Goal: Task Accomplishment & Management: Use online tool/utility

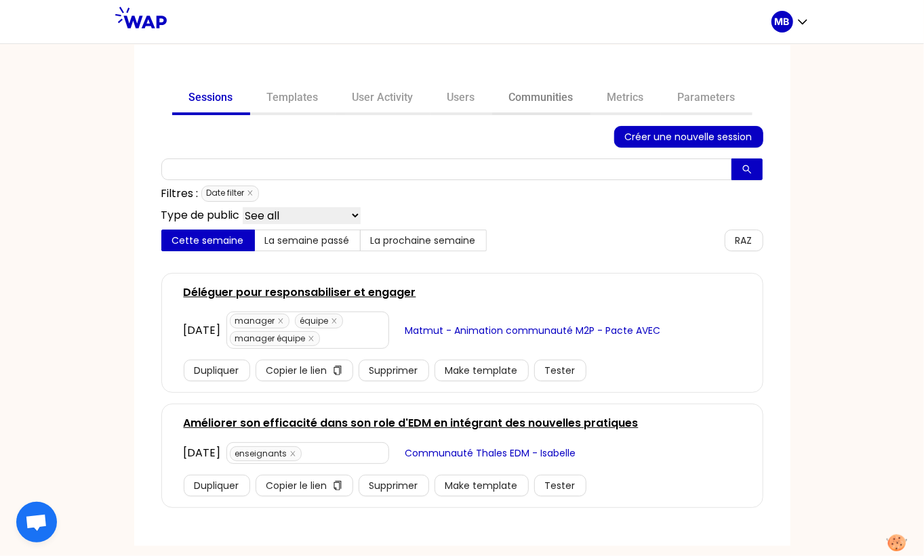
click at [509, 102] on link "Communities" at bounding box center [541, 99] width 98 height 33
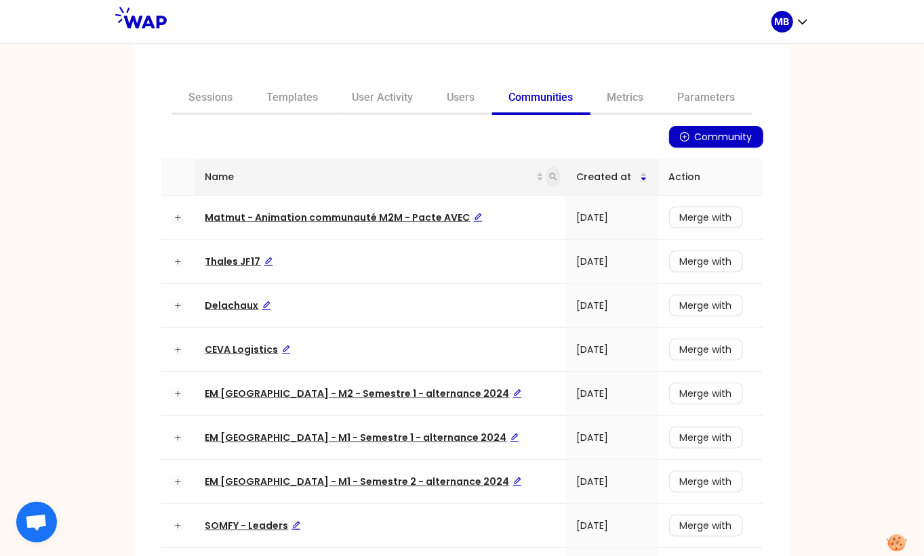
click at [549, 180] on icon "search" at bounding box center [553, 177] width 8 height 8
type input "AGL"
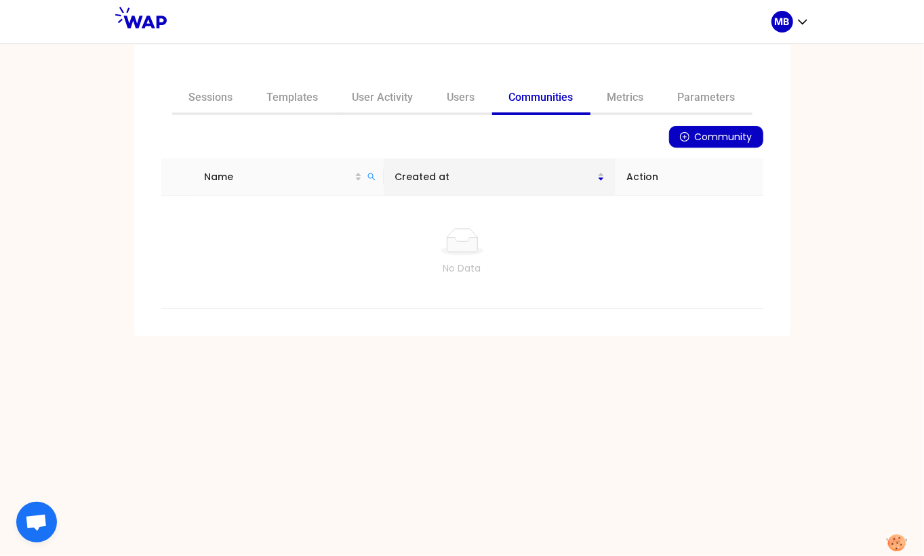
click at [688, 136] on icon "plus-circle" at bounding box center [684, 136] width 9 height 9
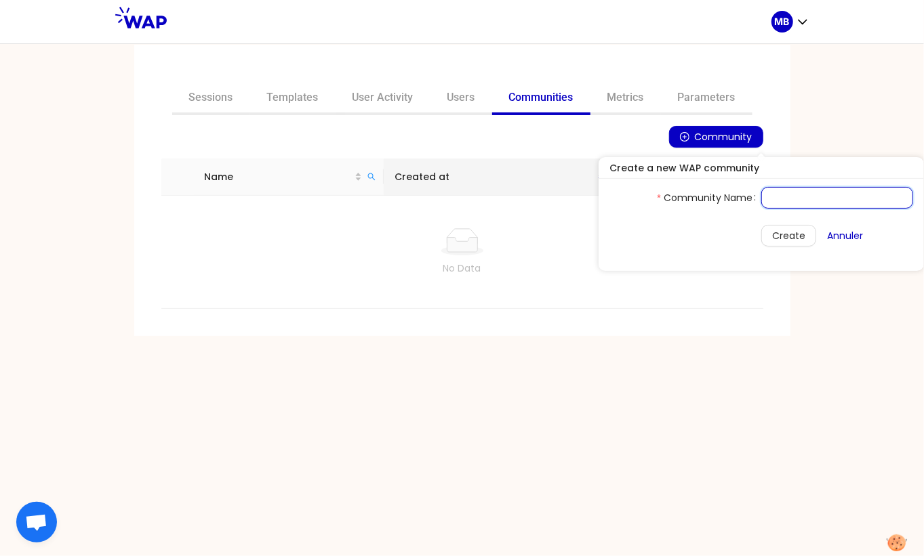
click at [761, 195] on input "Community Name" at bounding box center [837, 198] width 152 height 22
type input "AGL"
click at [772, 239] on span "Create" at bounding box center [788, 235] width 33 height 15
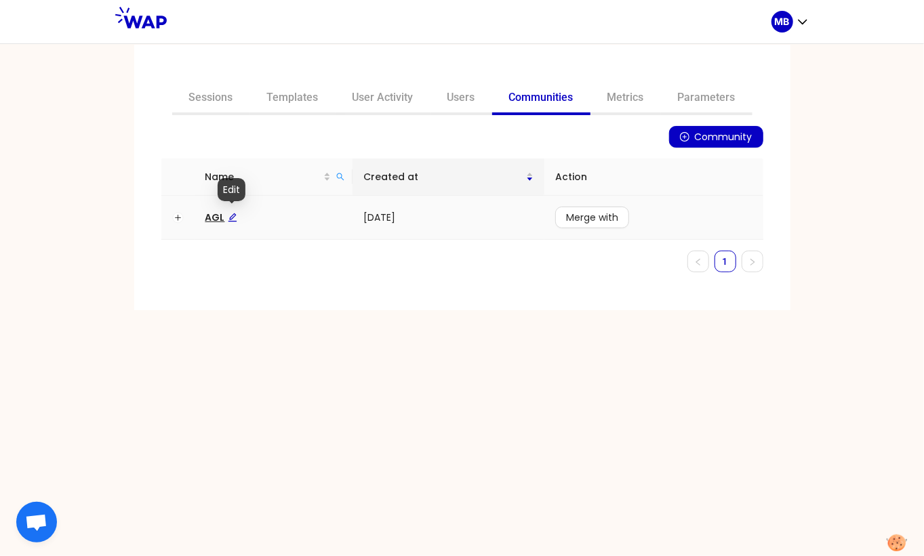
click at [222, 214] on span "AGL" at bounding box center [221, 218] width 32 height 14
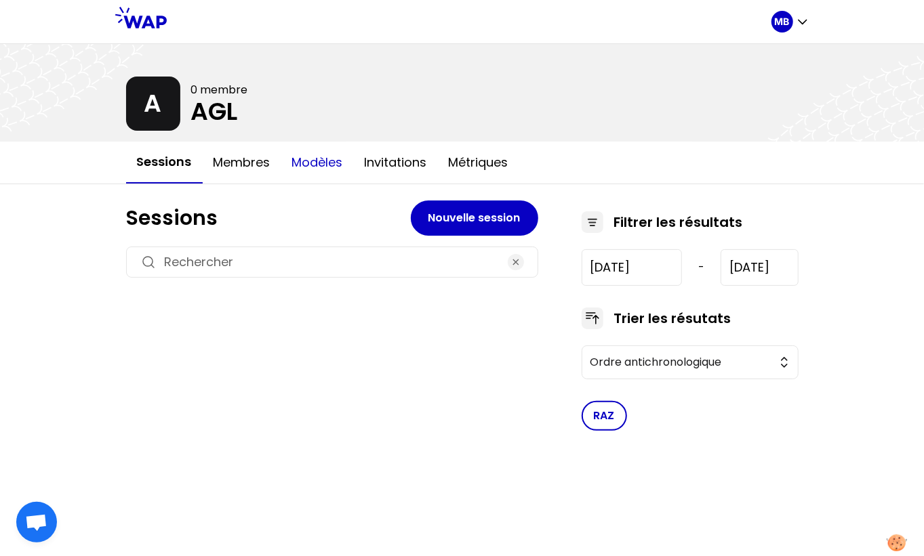
click at [297, 157] on button "Modèles" at bounding box center [317, 162] width 73 height 41
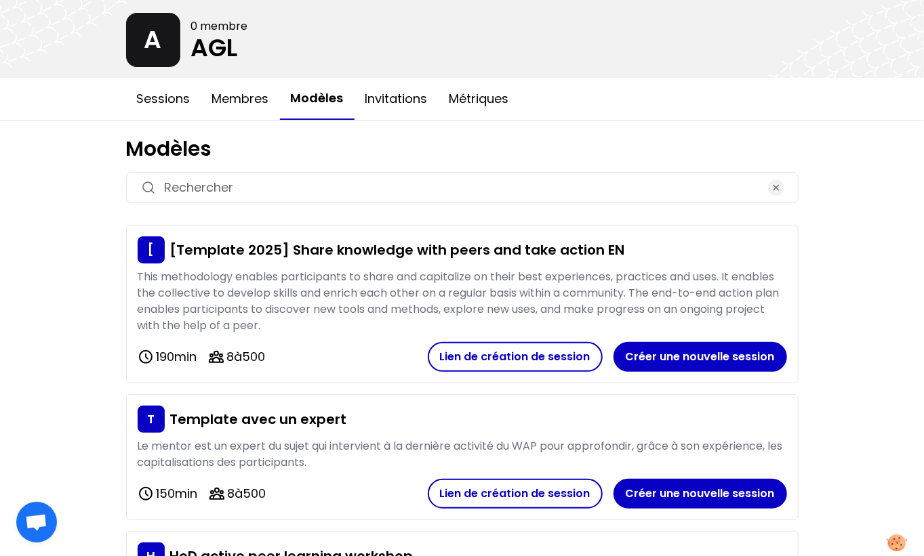
scroll to position [65, 0]
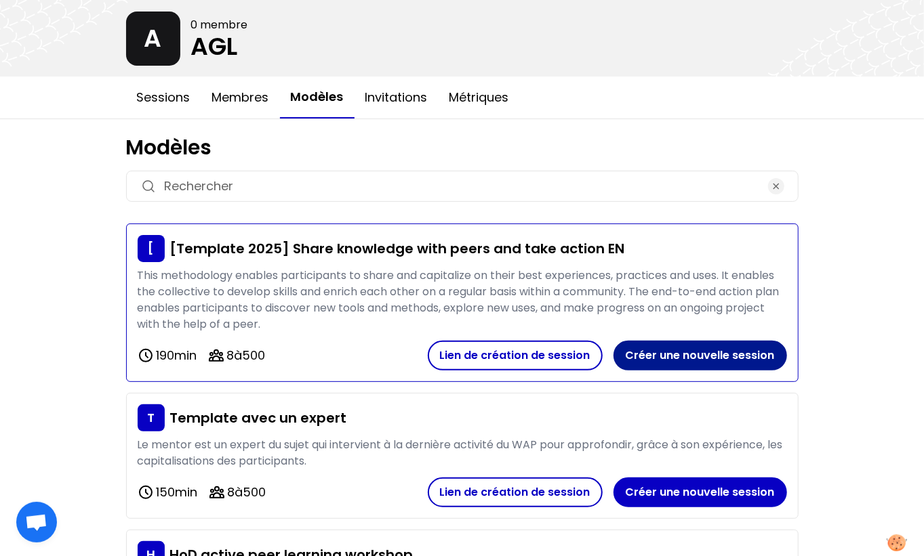
click at [638, 348] on button "Créer une nouvelle session" at bounding box center [700, 356] width 174 height 30
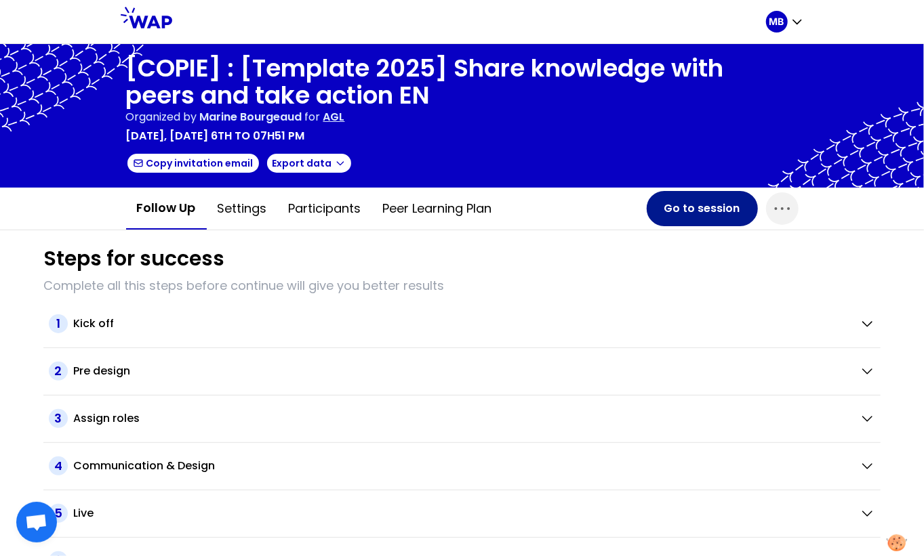
click at [679, 209] on button "Go to session" at bounding box center [702, 208] width 111 height 35
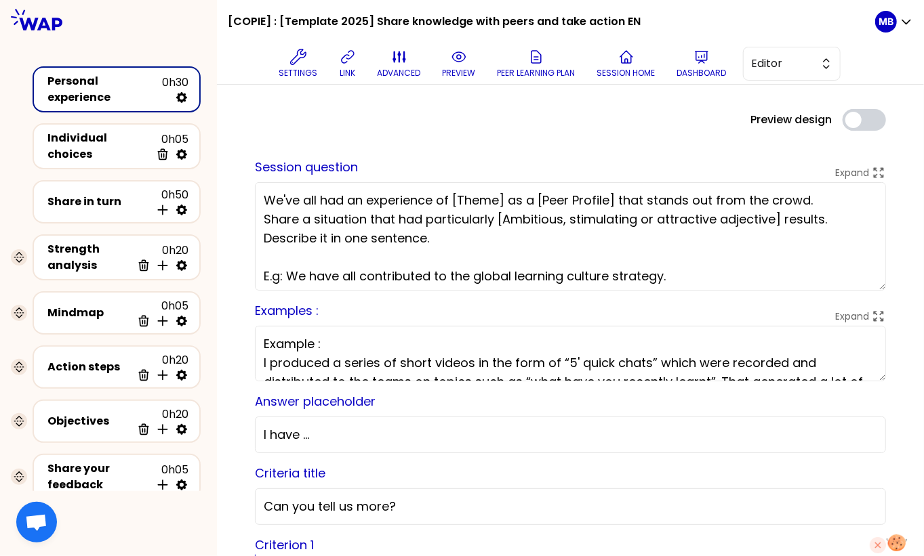
click at [445, 20] on h1 "[COPIE] : [Template 2025] Share knowledge with peers and take action EN" at bounding box center [434, 21] width 413 height 43
click at [449, 69] on p "preview" at bounding box center [459, 73] width 33 height 11
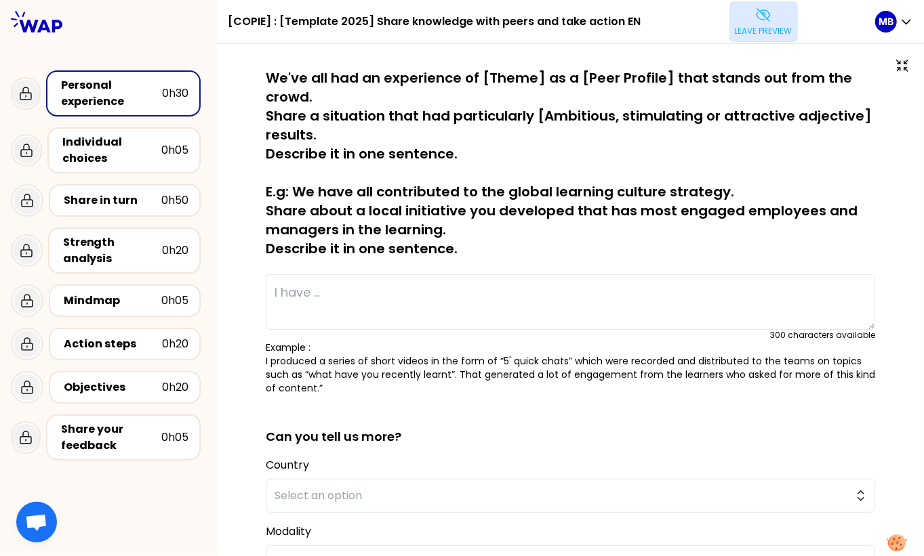
click at [783, 24] on button "Leave preview" at bounding box center [763, 21] width 68 height 41
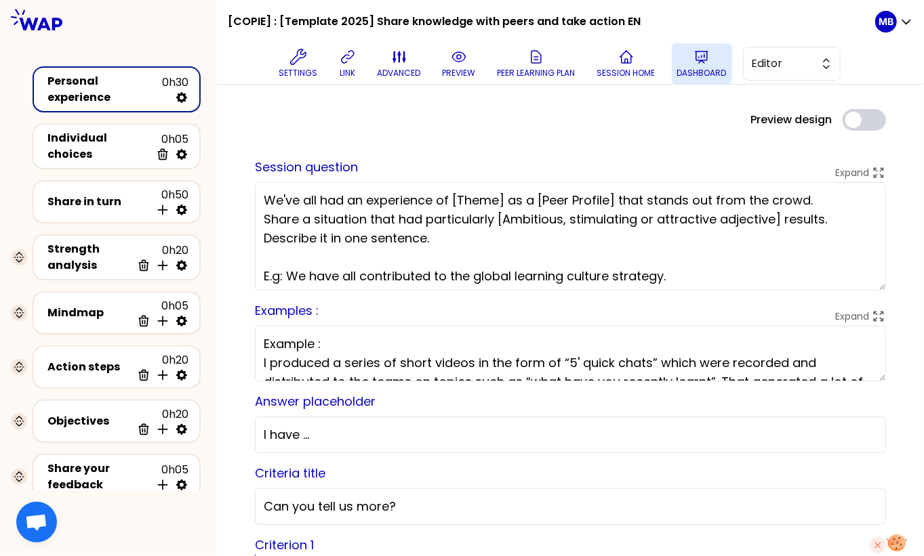
click at [695, 60] on icon at bounding box center [701, 57] width 16 height 16
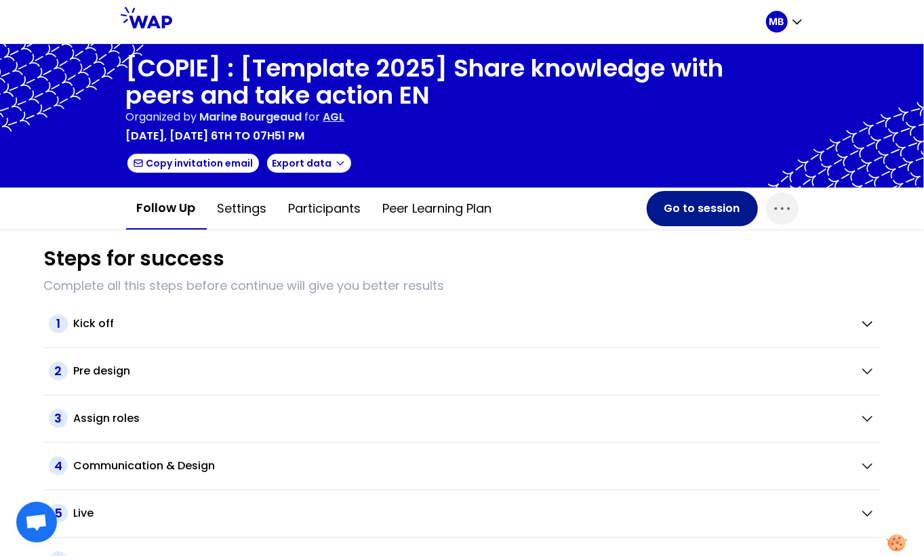
click at [704, 217] on button "Go to session" at bounding box center [702, 208] width 111 height 35
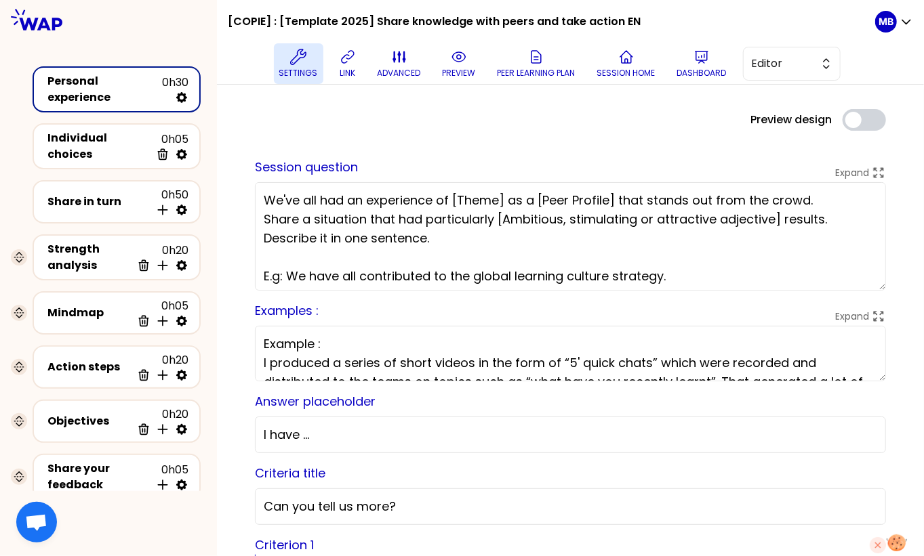
click at [304, 62] on icon at bounding box center [298, 57] width 16 height 16
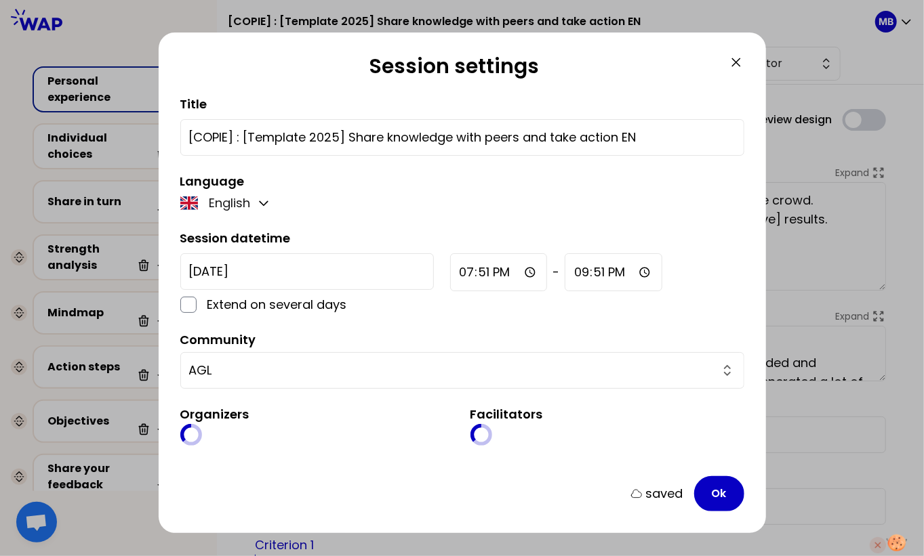
click at [333, 137] on input "[COPIE] : [Template 2025] Share knowledge with peers and take action EN" at bounding box center [462, 137] width 546 height 19
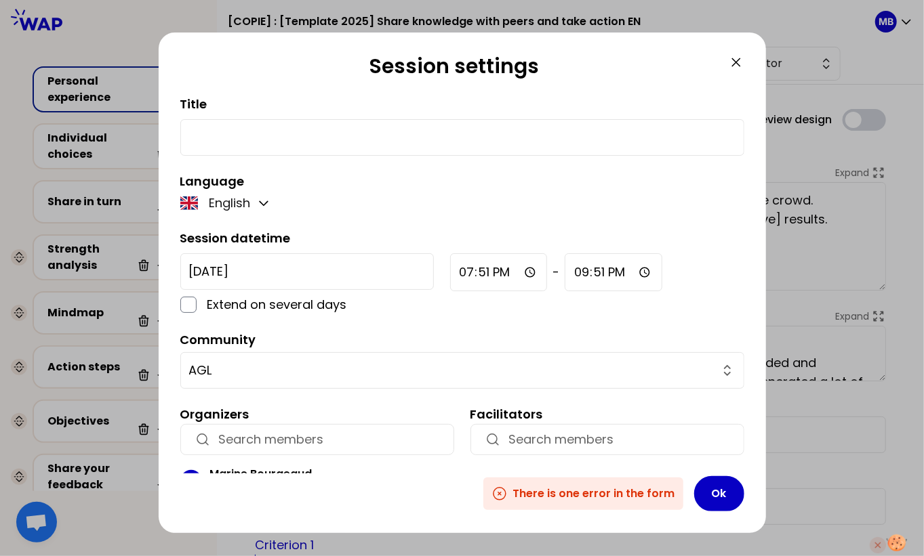
paste input "Partager ses forces en tant que Responsables formation"
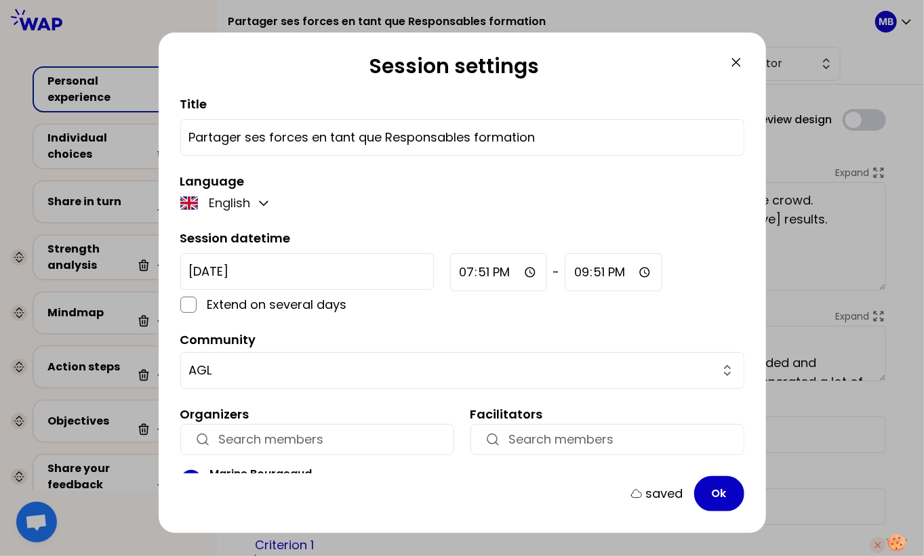
type input "Partager ses forces en tant que Responsables formation"
click at [727, 57] on h2 "Session settings" at bounding box center [454, 69] width 548 height 30
click at [733, 58] on icon at bounding box center [736, 62] width 8 height 8
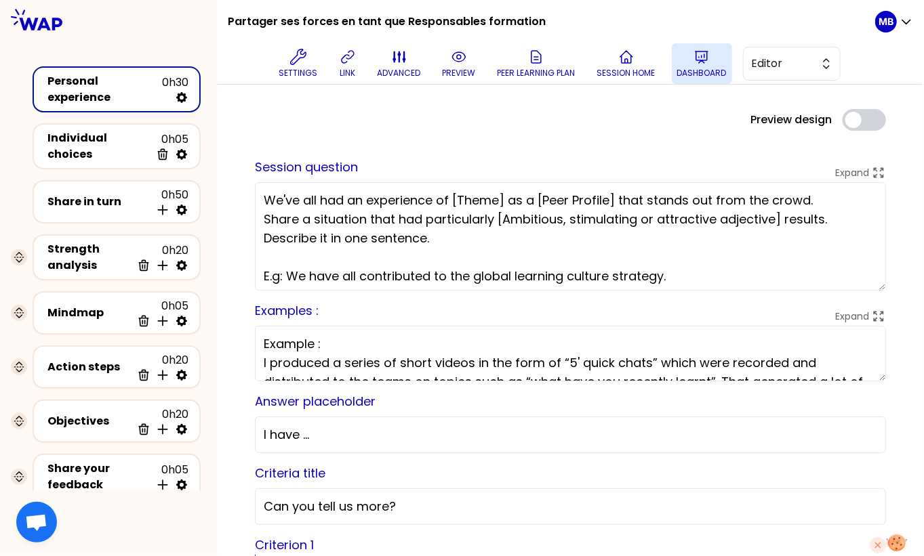
click at [674, 64] on button "Dashboard" at bounding box center [702, 63] width 60 height 41
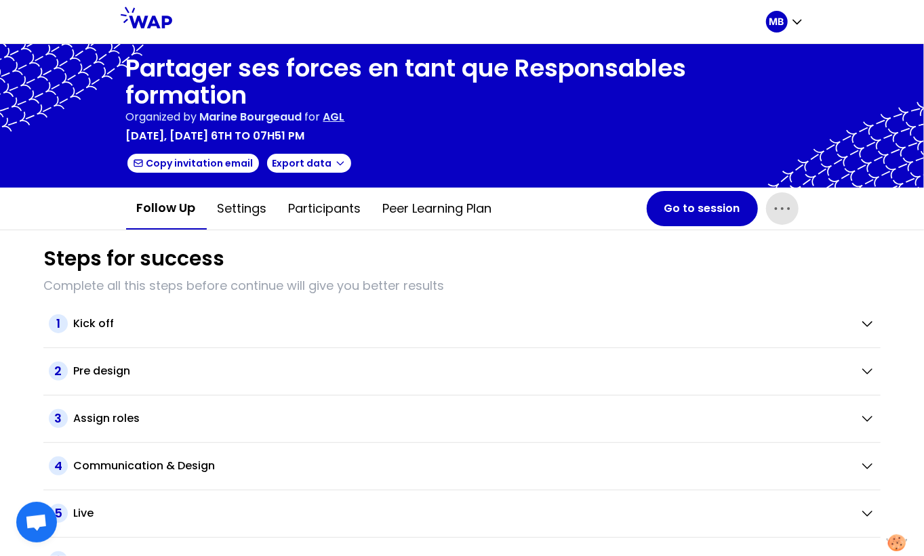
click at [781, 205] on icon "button" at bounding box center [782, 209] width 22 height 22
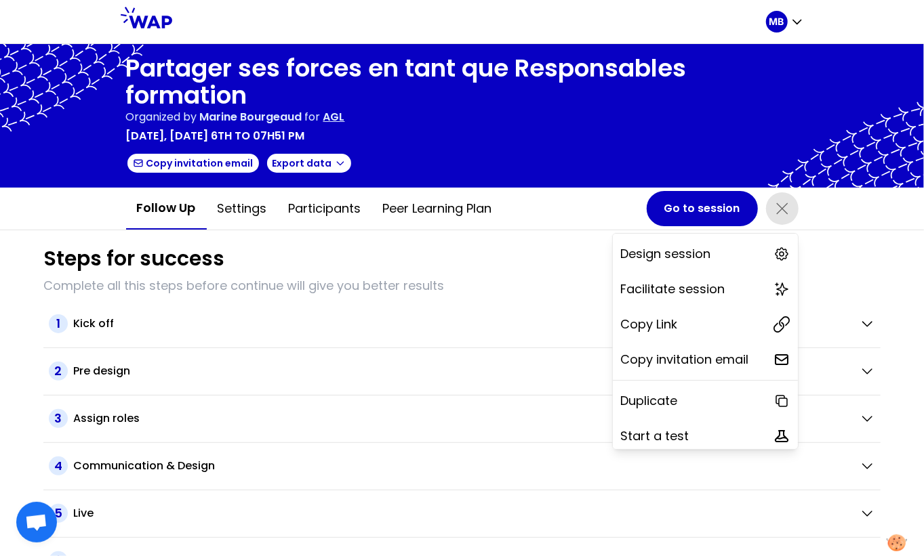
click at [558, 291] on p "Complete all this steps before continue will give you better results" at bounding box center [461, 286] width 837 height 19
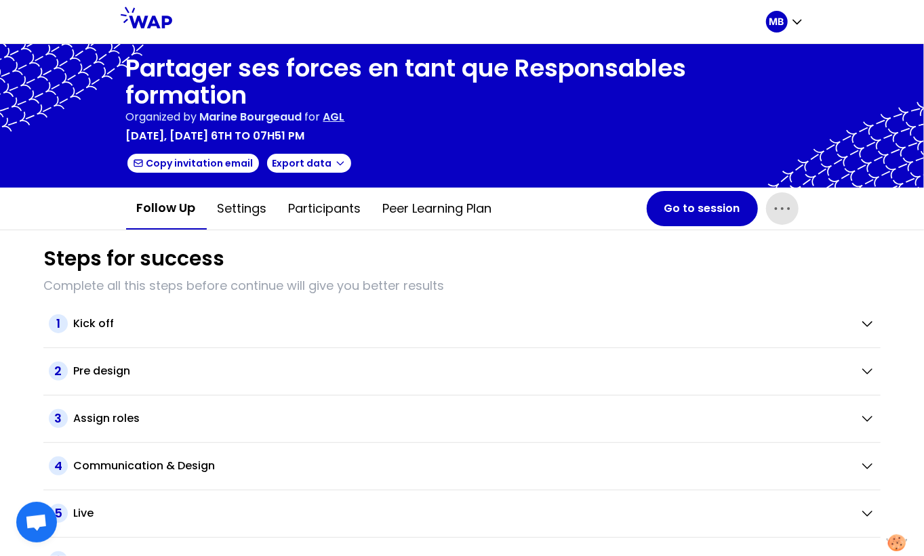
click at [342, 119] on p "AGL" at bounding box center [334, 117] width 22 height 16
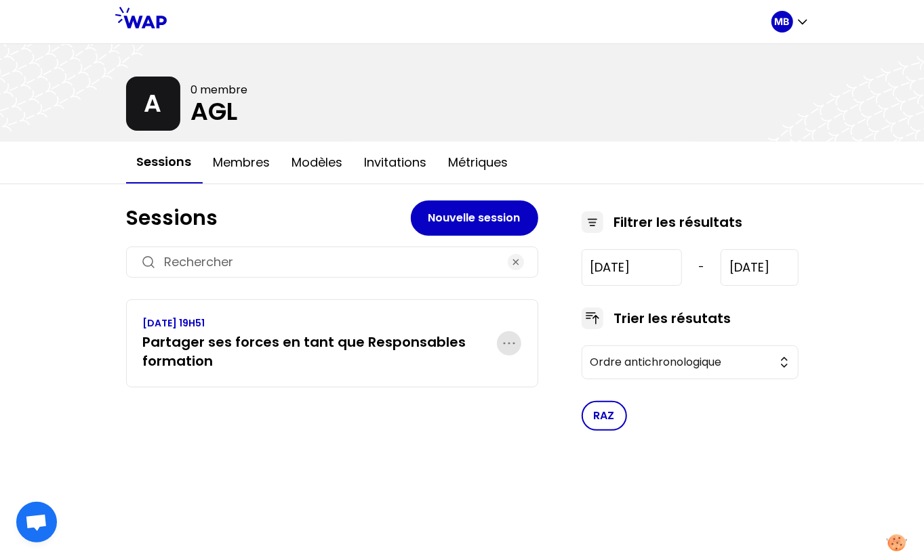
click at [515, 342] on icon "button" at bounding box center [509, 344] width 16 height 16
click at [464, 421] on p "Supprimer" at bounding box center [453, 420] width 63 height 19
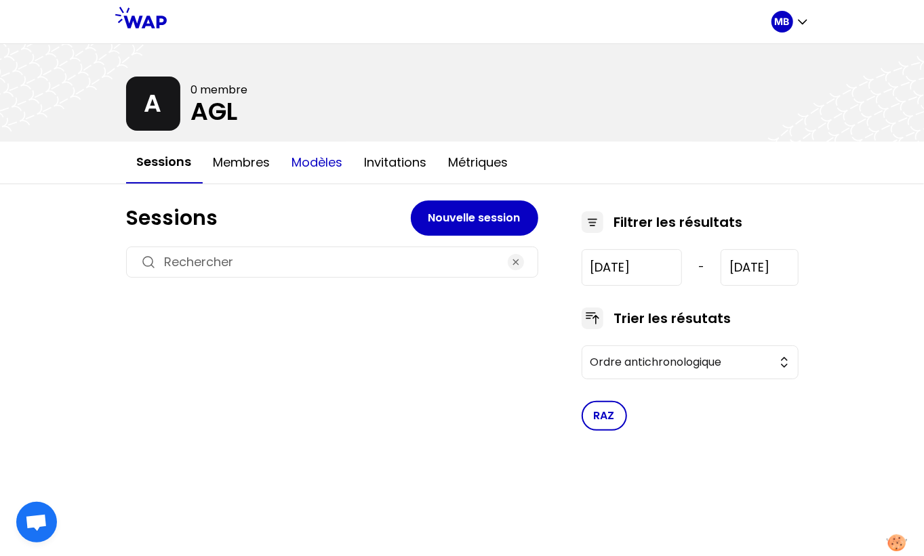
click at [316, 163] on button "Modèles" at bounding box center [317, 162] width 73 height 41
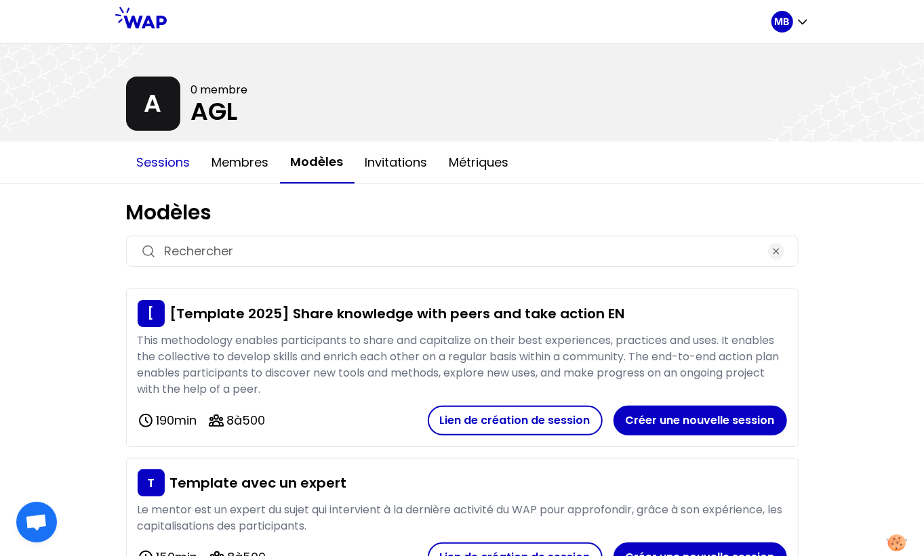
click at [167, 150] on button "Sessions" at bounding box center [163, 162] width 75 height 41
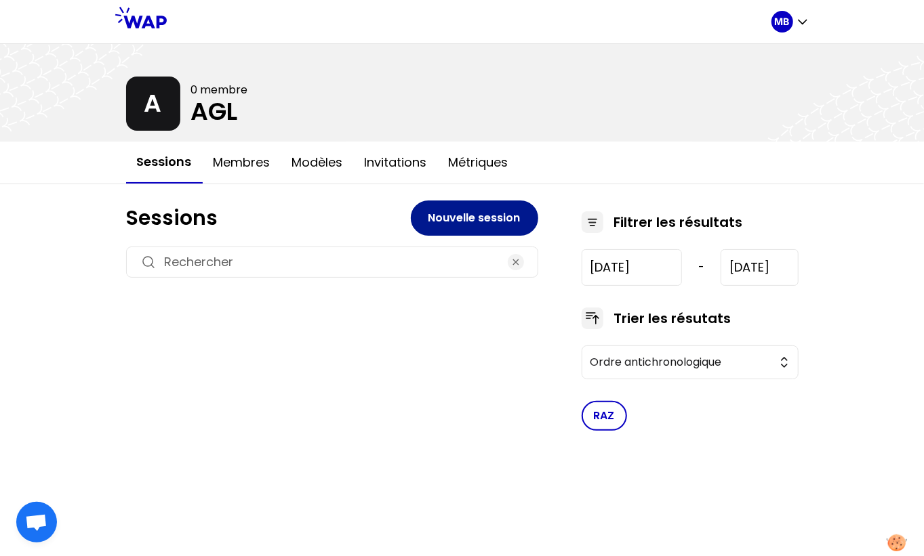
click at [456, 224] on button "Nouvelle session" at bounding box center [474, 218] width 127 height 35
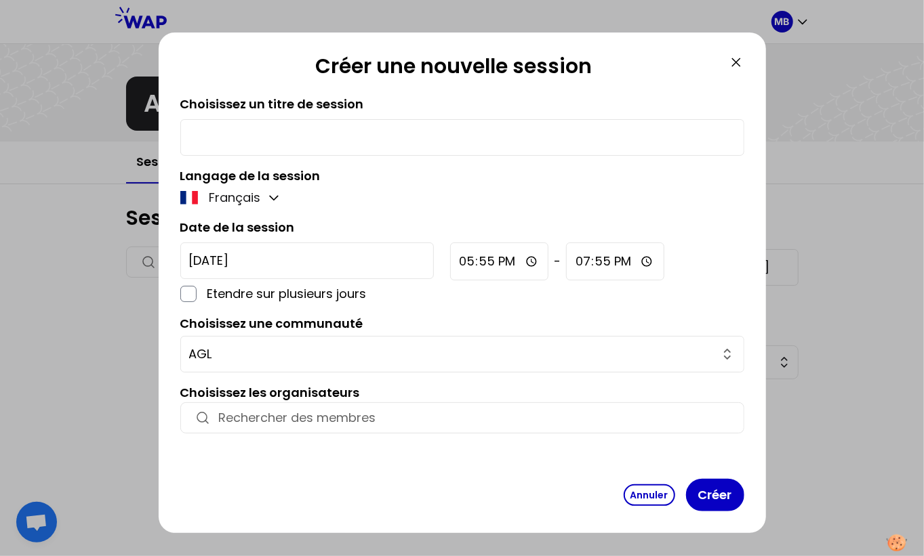
click at [247, 138] on input "text" at bounding box center [462, 137] width 546 height 19
paste input "Partager ses forces en tant que Responsables formation"
type input "Partager ses forces en tant que Responsables formation"
click at [245, 257] on input "[DATE]" at bounding box center [307, 261] width 254 height 37
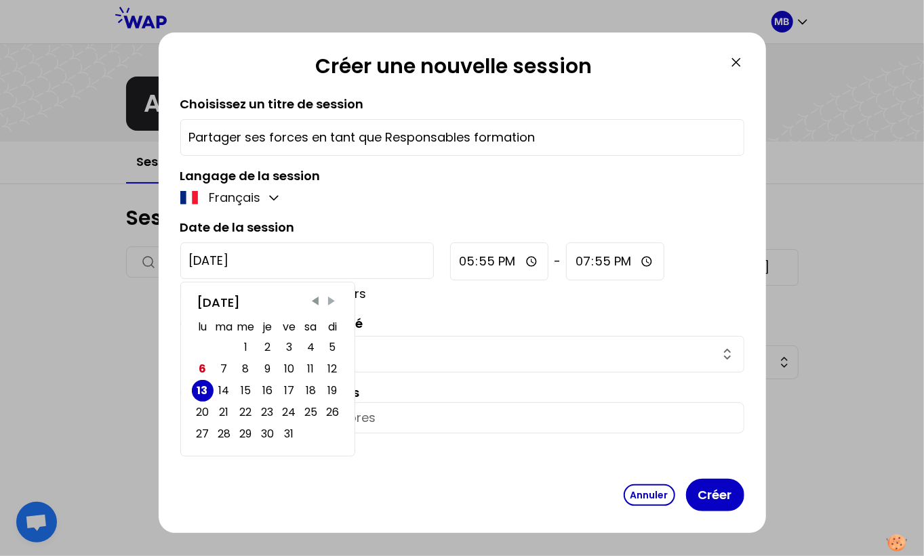
click at [334, 301] on span "Next Month" at bounding box center [332, 302] width 14 height 14
click at [266, 386] on div "13" at bounding box center [267, 391] width 9 height 19
type input "[DATE]"
click at [450, 268] on input "17:55" at bounding box center [499, 262] width 99 height 38
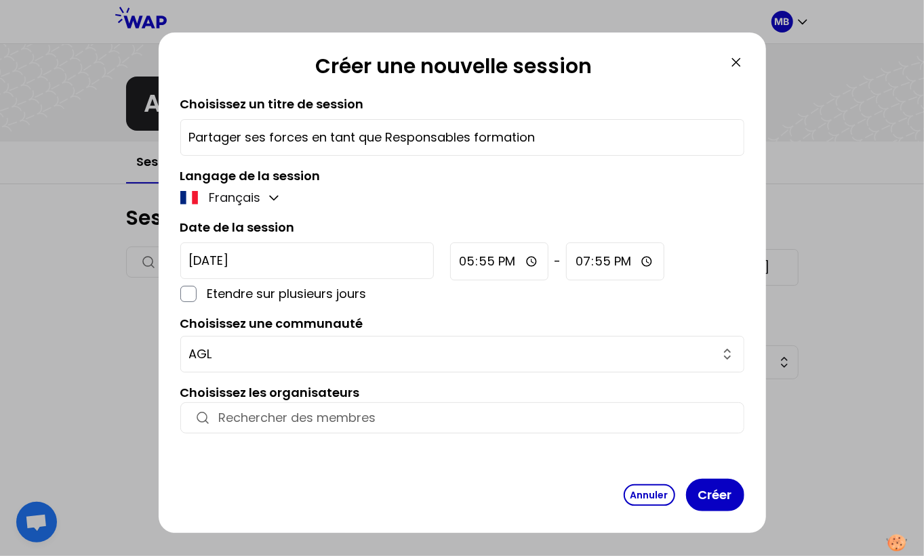
click at [450, 260] on input "17:55" at bounding box center [499, 262] width 99 height 38
type input "12:00"
click at [563, 260] on input "19:55" at bounding box center [612, 262] width 98 height 38
type input "01:55"
type input "01:00"
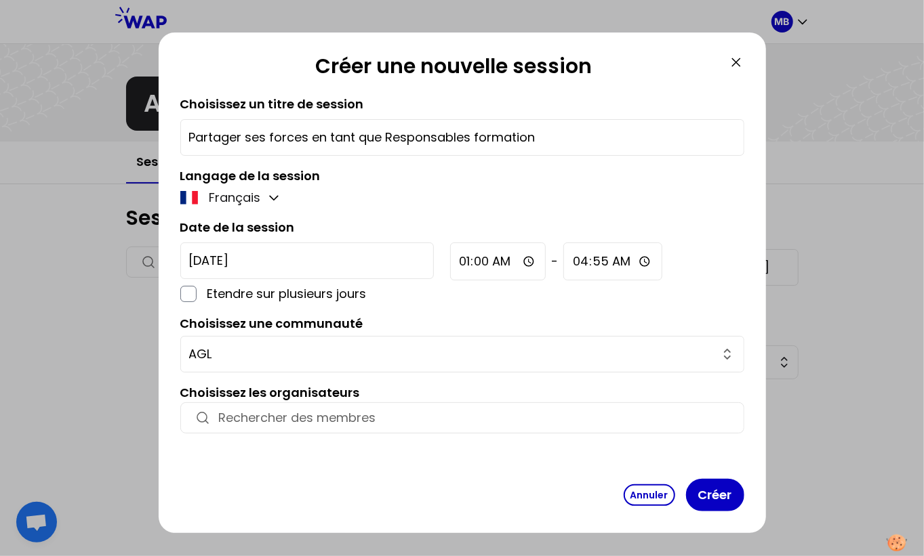
click at [563, 263] on input "04:55" at bounding box center [612, 262] width 99 height 38
type input "14:30"
click at [329, 409] on input "button" at bounding box center [474, 418] width 511 height 19
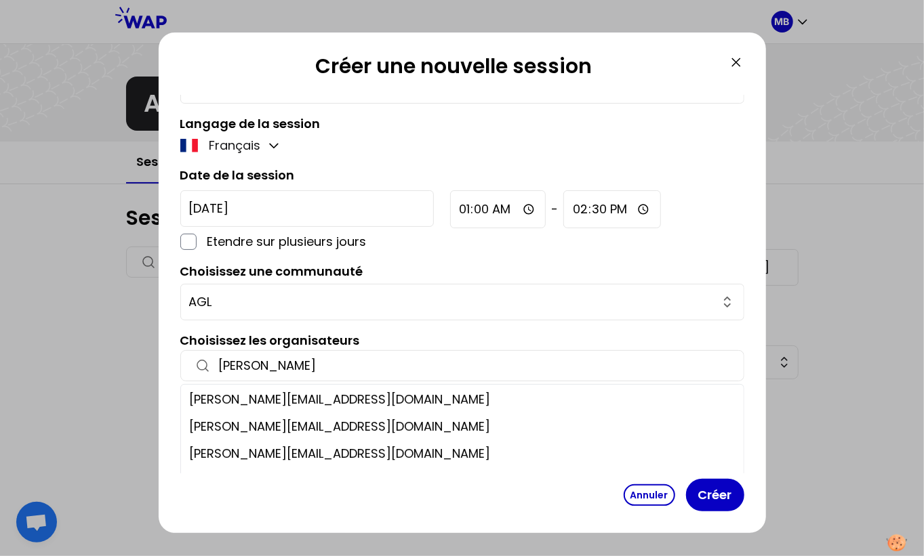
scroll to position [190, 0]
type input "[PERSON_NAME]"
drag, startPoint x: 237, startPoint y: 365, endPoint x: 184, endPoint y: 365, distance: 53.5
click at [184, 365] on div "[PERSON_NAME]" at bounding box center [462, 365] width 564 height 31
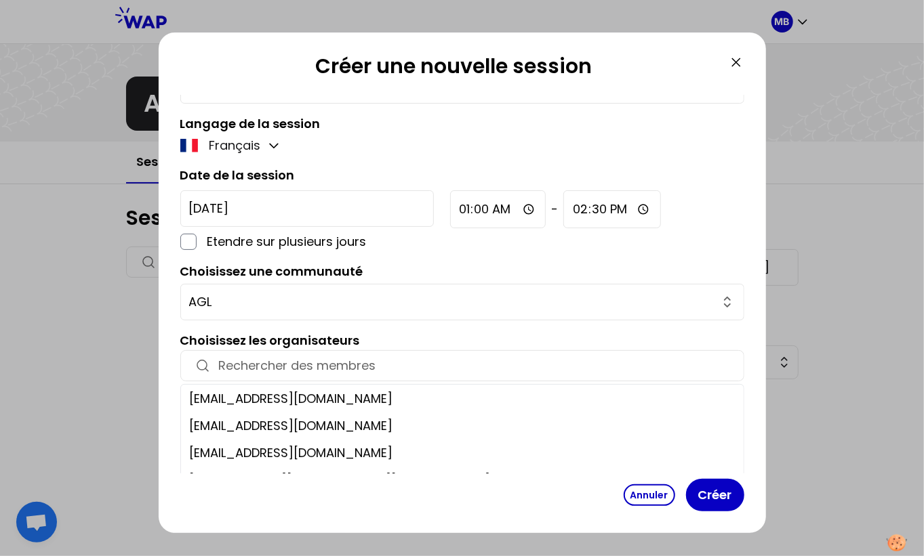
paste input "[PERSON_NAME][EMAIL_ADDRESS][DOMAIN_NAME]"
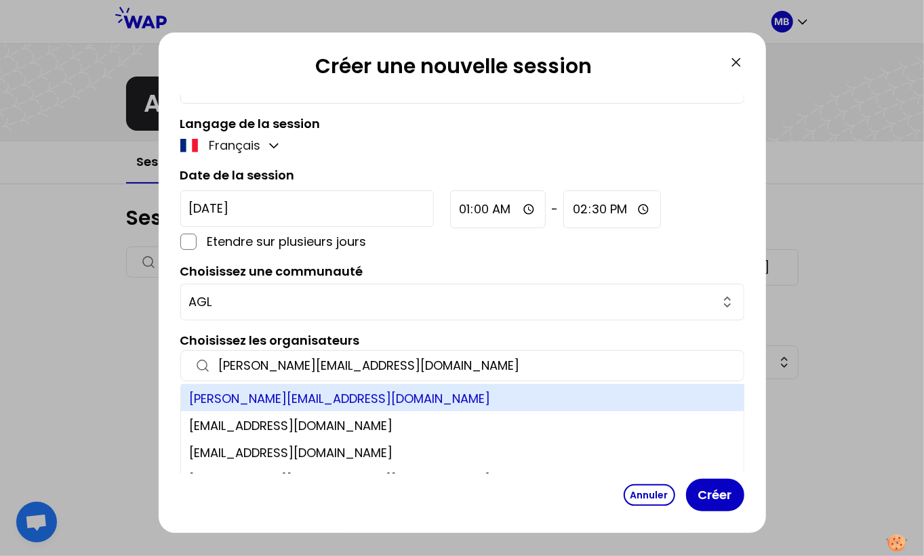
type input "[PERSON_NAME][EMAIL_ADDRESS][DOMAIN_NAME]"
click at [249, 394] on div "[PERSON_NAME][EMAIL_ADDRESS][DOMAIN_NAME]" at bounding box center [463, 397] width 564 height 27
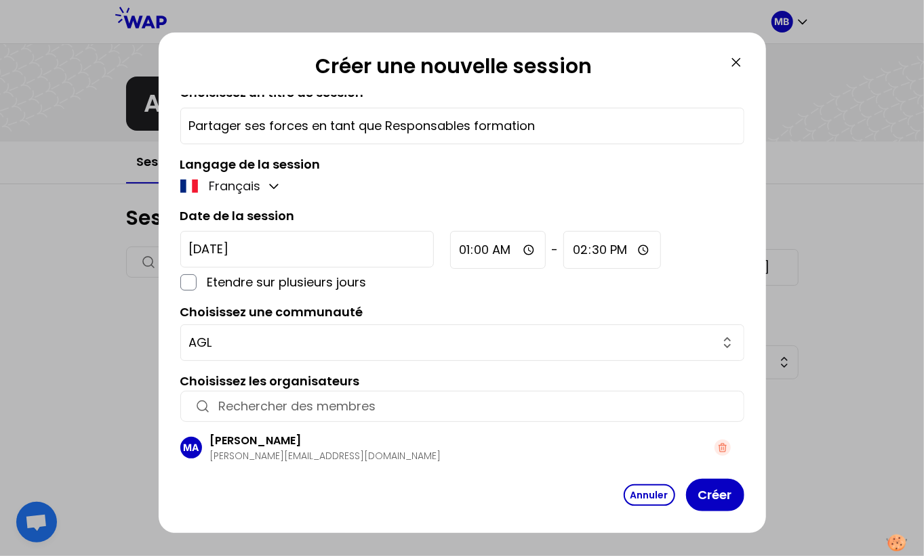
scroll to position [9, 0]
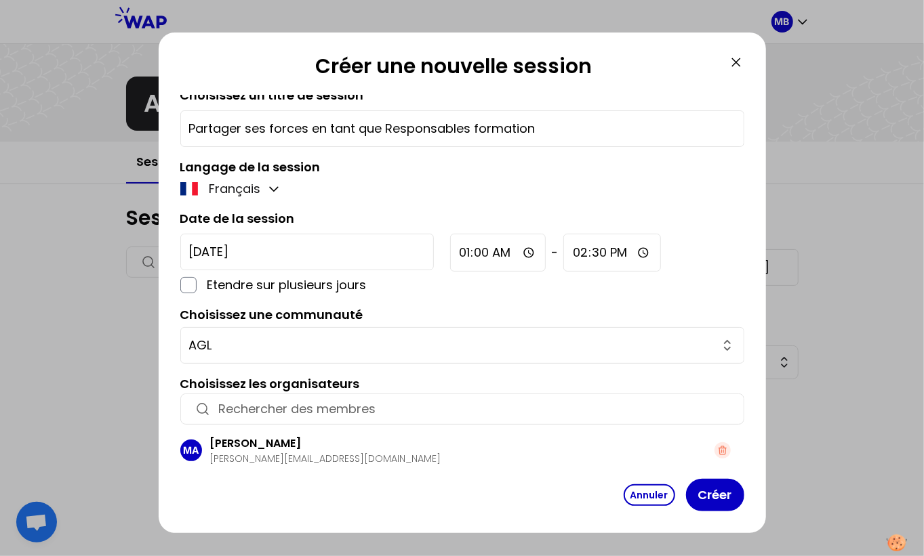
click at [258, 402] on input "button" at bounding box center [474, 409] width 511 height 19
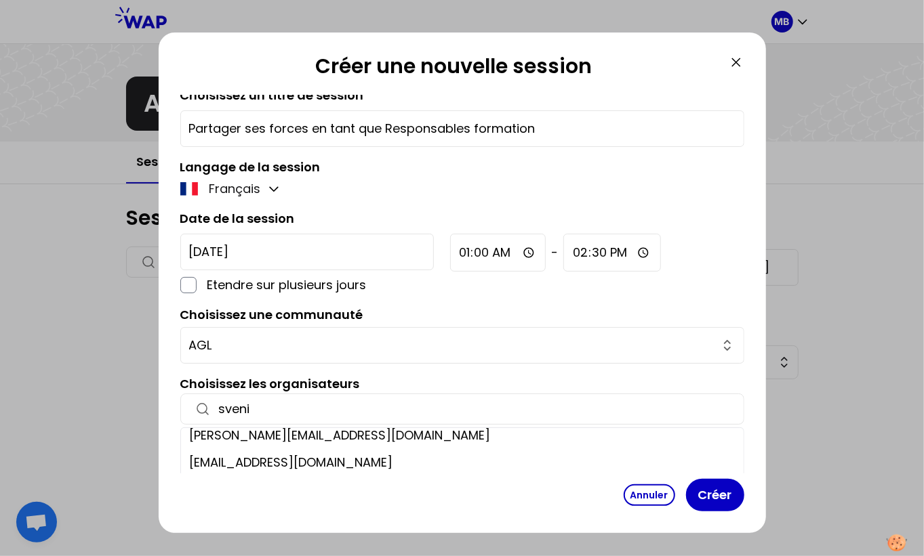
scroll to position [0, 0]
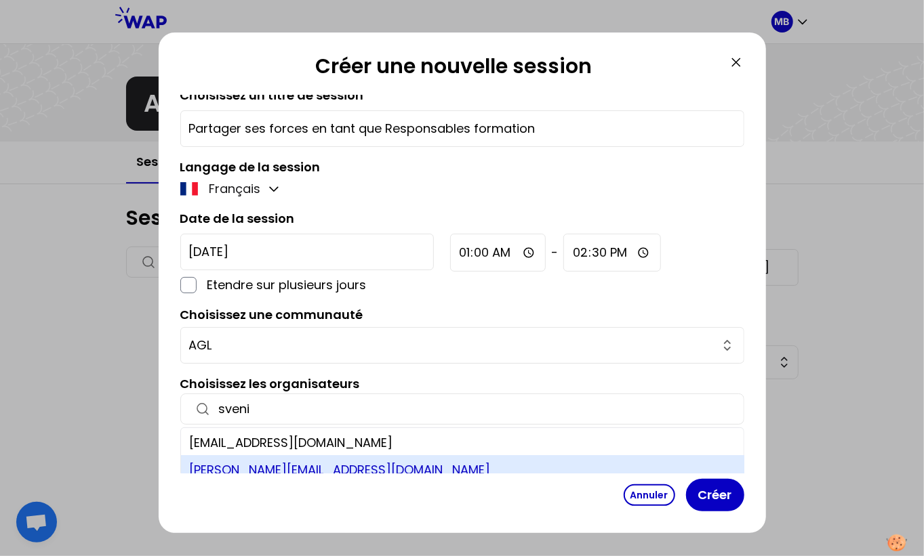
type input "sveni"
click at [227, 464] on div "[PERSON_NAME][EMAIL_ADDRESS][DOMAIN_NAME]" at bounding box center [463, 469] width 564 height 27
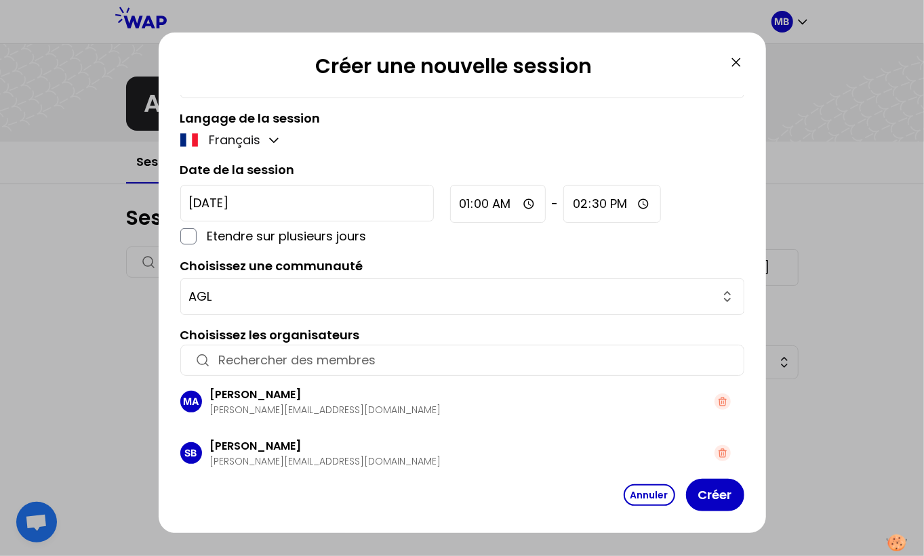
scroll to position [59, 0]
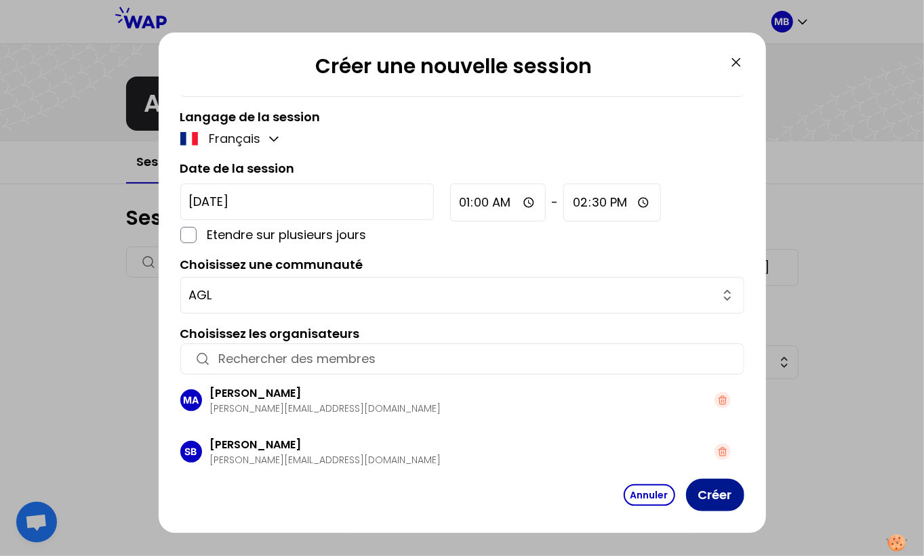
click at [729, 498] on button "Créer" at bounding box center [715, 495] width 58 height 33
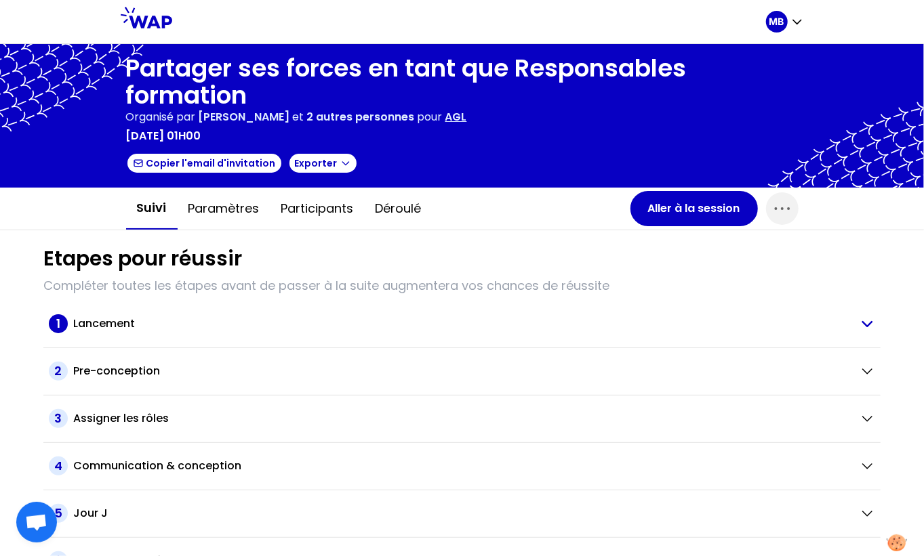
click at [101, 331] on div "1 Lancement" at bounding box center [449, 324] width 800 height 19
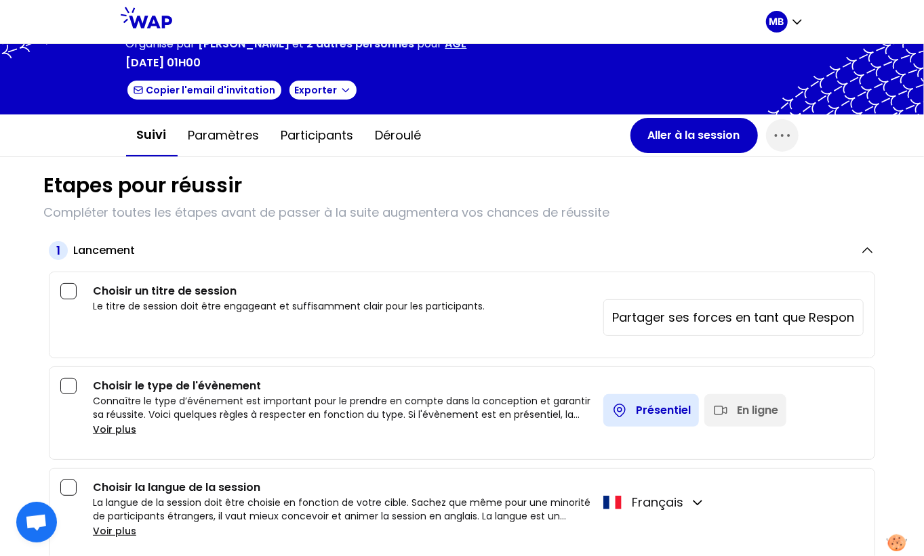
scroll to position [266, 0]
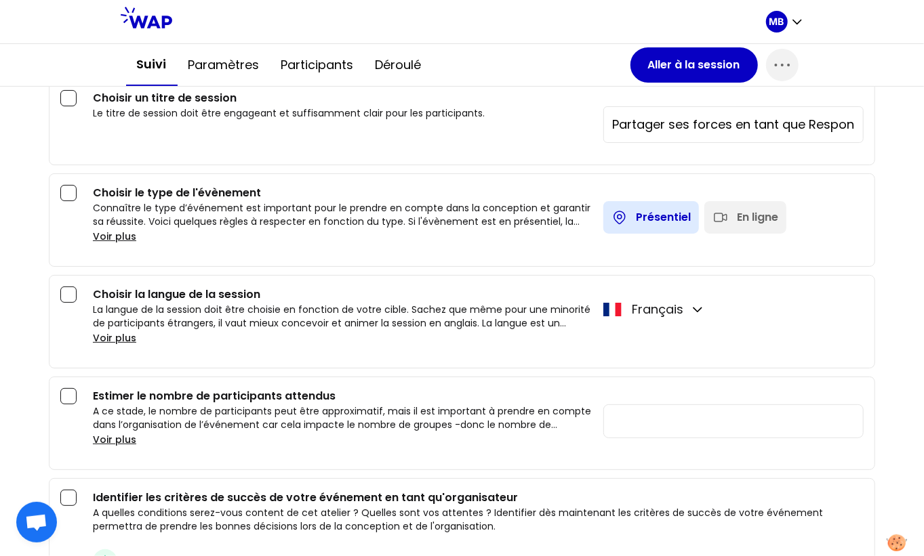
click at [761, 209] on div "En ligne" at bounding box center [757, 217] width 41 height 16
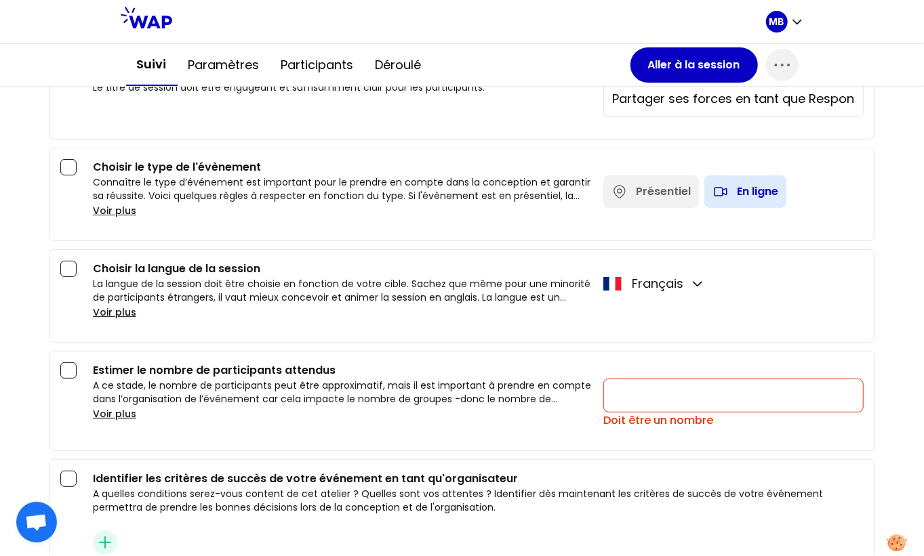
scroll to position [329, 0]
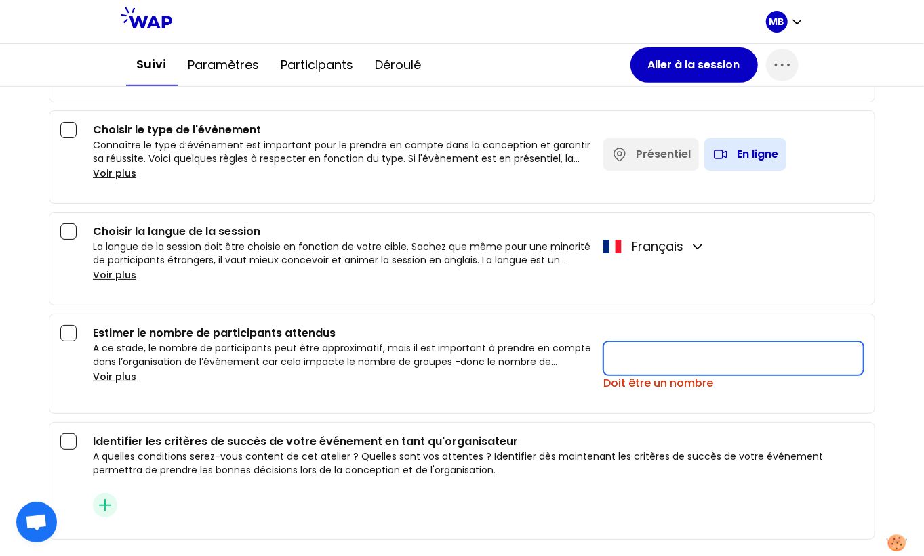
click at [613, 342] on input "number" at bounding box center [733, 359] width 260 height 34
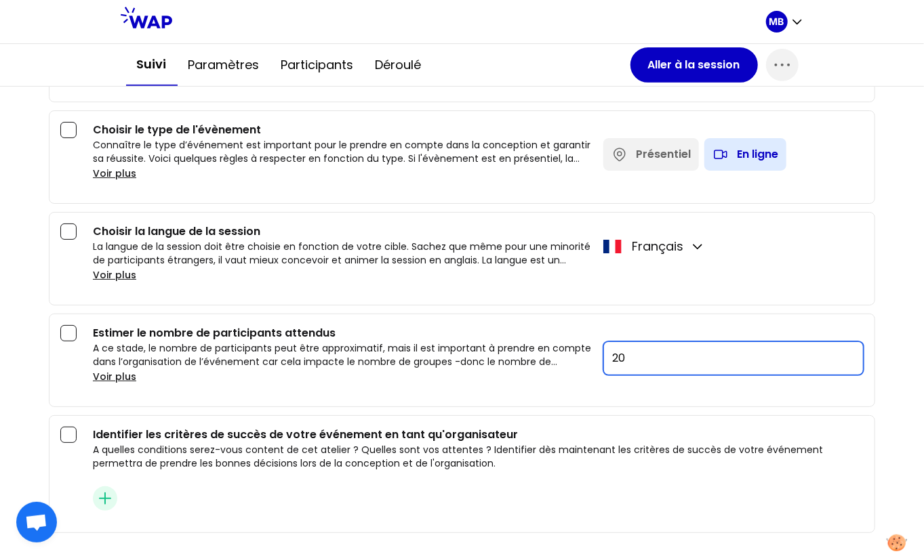
type input "20"
click at [530, 355] on p "A ce stade, le nombre de participants peut être approximatif, mais il est impor…" at bounding box center [343, 355] width 500 height 27
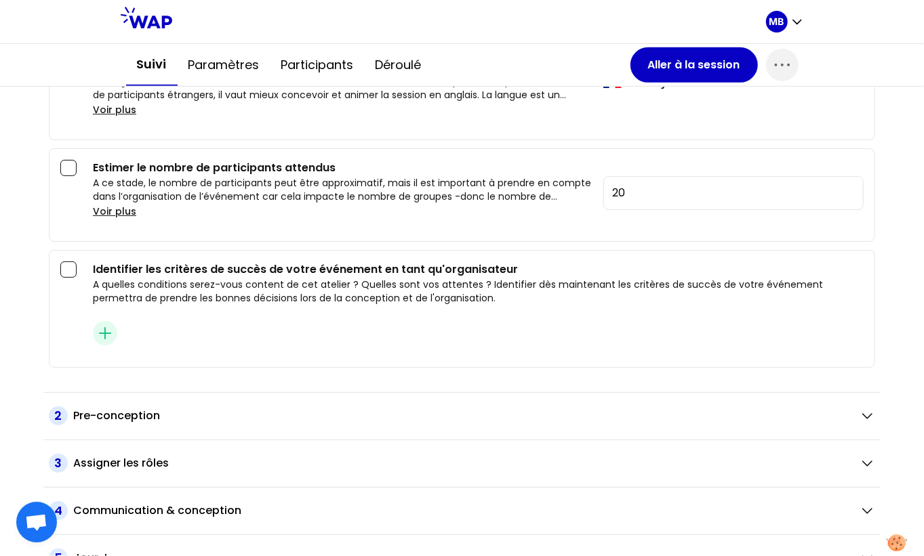
scroll to position [560, 0]
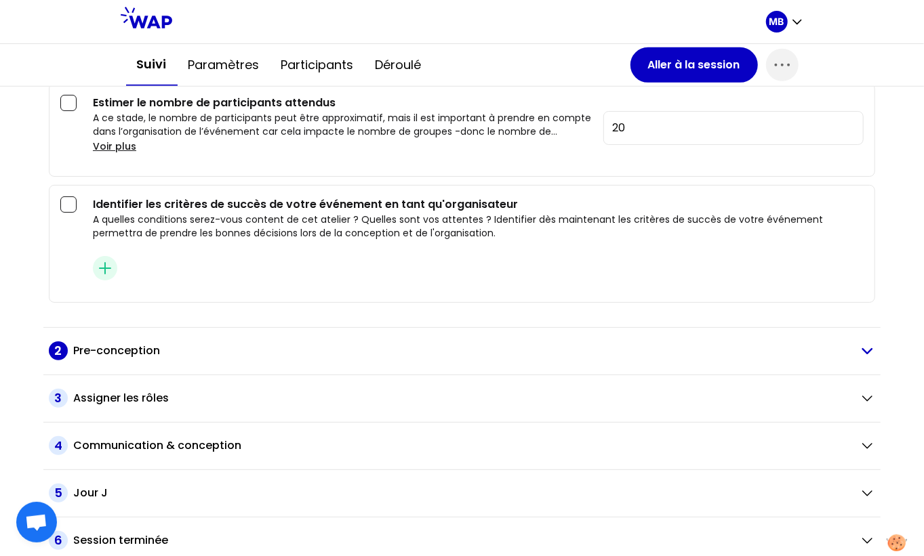
click at [247, 343] on div "Pre-conception" at bounding box center [460, 351] width 775 height 16
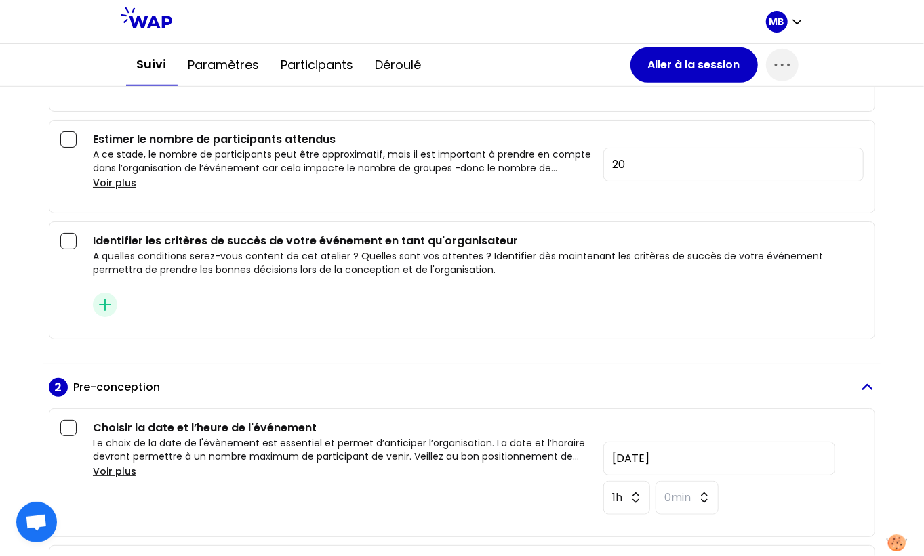
scroll to position [231, 0]
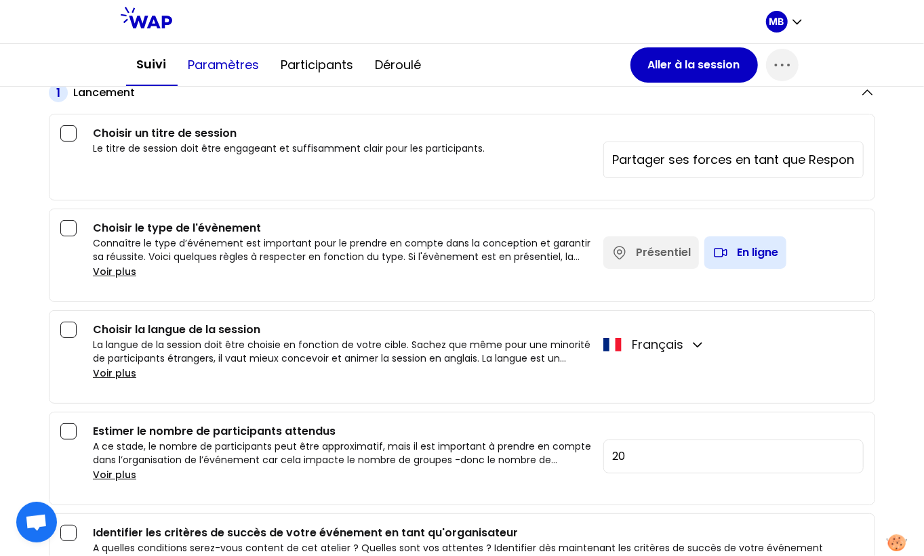
click at [228, 73] on button "Paramètres" at bounding box center [224, 65] width 93 height 41
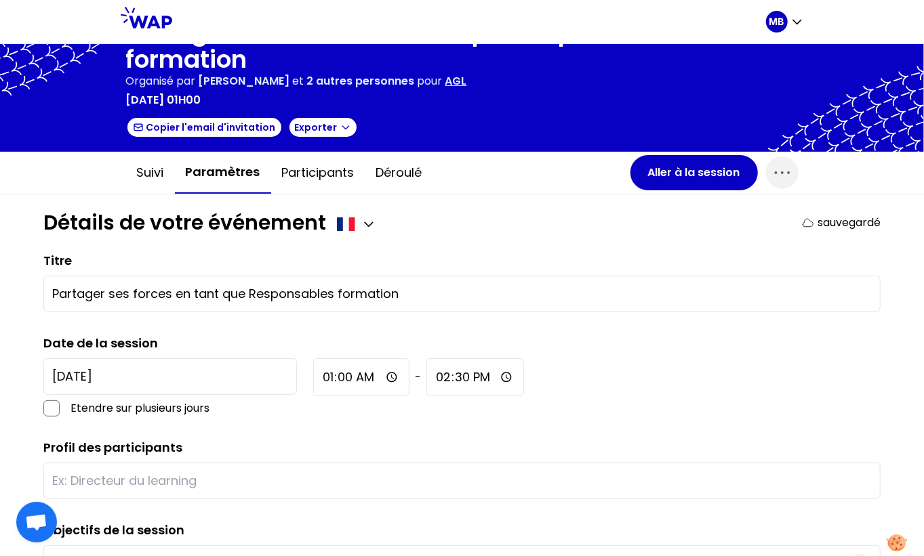
scroll to position [41, 0]
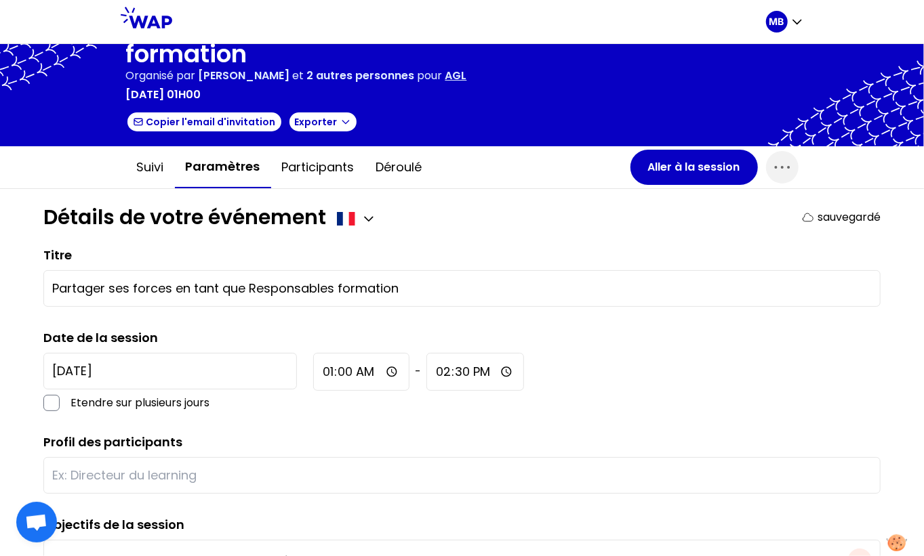
click at [313, 371] on input "01:00" at bounding box center [361, 372] width 96 height 38
type input "12:00"
click at [483, 385] on div "[DATE] Etendre sur plusieurs jours 12:00 - 14:30" at bounding box center [461, 382] width 837 height 58
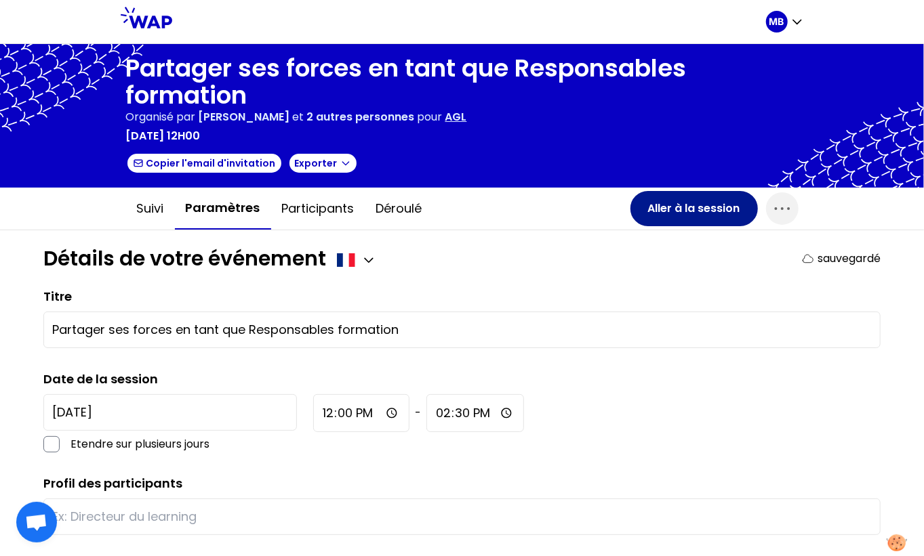
click at [647, 214] on button "Aller à la session" at bounding box center [693, 208] width 127 height 35
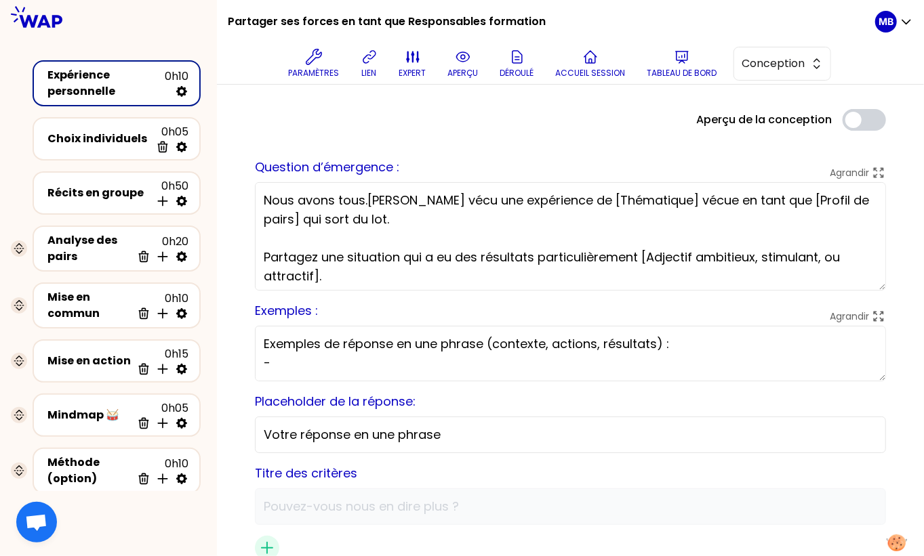
click at [371, 234] on textarea "Nous avons tous.[PERSON_NAME] vécu une expérience de [Thématique] vécue en tant…" at bounding box center [570, 236] width 631 height 108
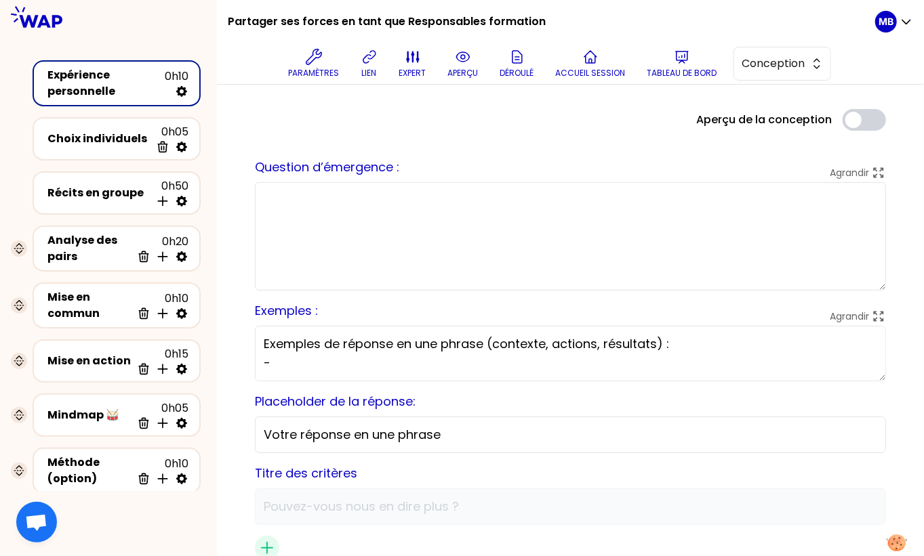
paste textarea "En tant que RF, vous avez tous contribué au déploiement d'une action de formati…"
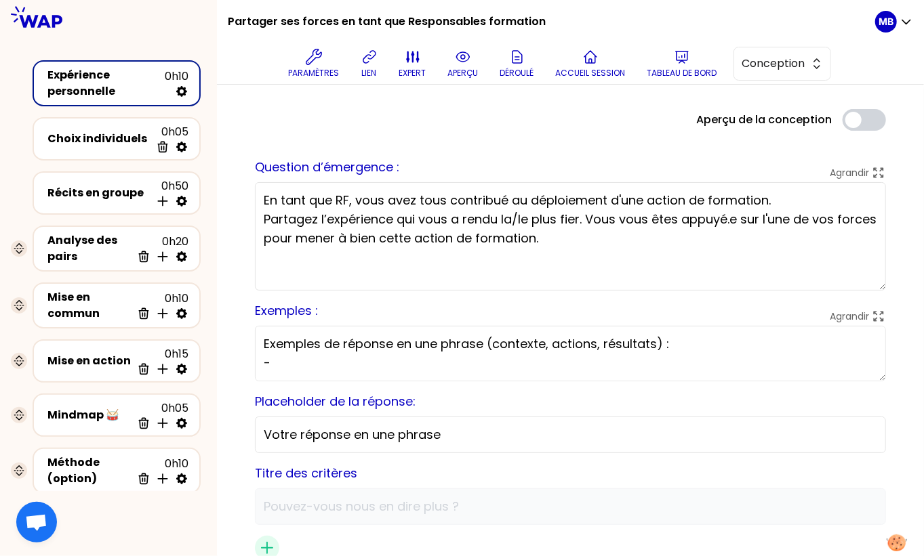
click at [782, 199] on textarea "En tant que RF, vous avez tous contribué au déploiement d'une action de formati…" at bounding box center [570, 236] width 631 height 108
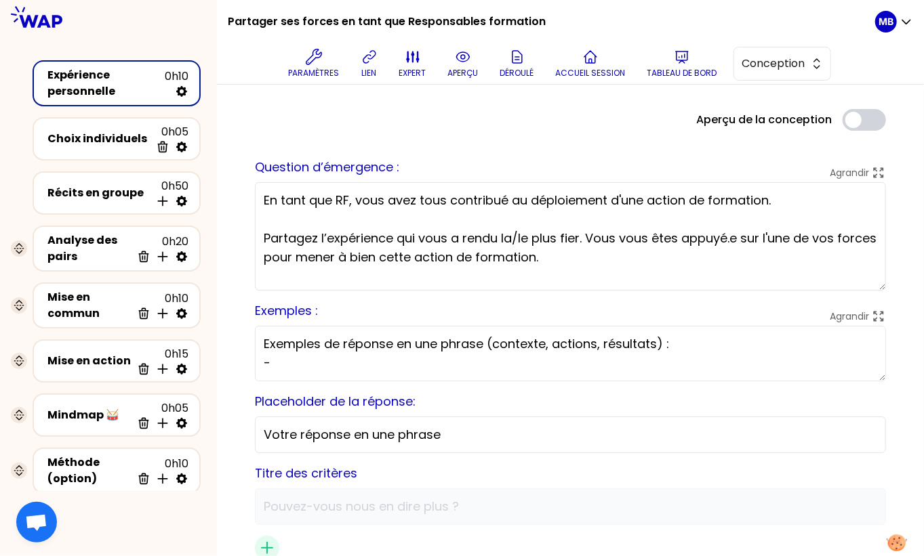
click at [279, 278] on textarea "En tant que RF, vous avez tous contribué au déploiement d'une action de formati…" at bounding box center [570, 236] width 631 height 108
click at [347, 202] on textarea "En tant que RF, vous avez tous contribué au déploiement d'une action de formati…" at bounding box center [570, 236] width 631 height 108
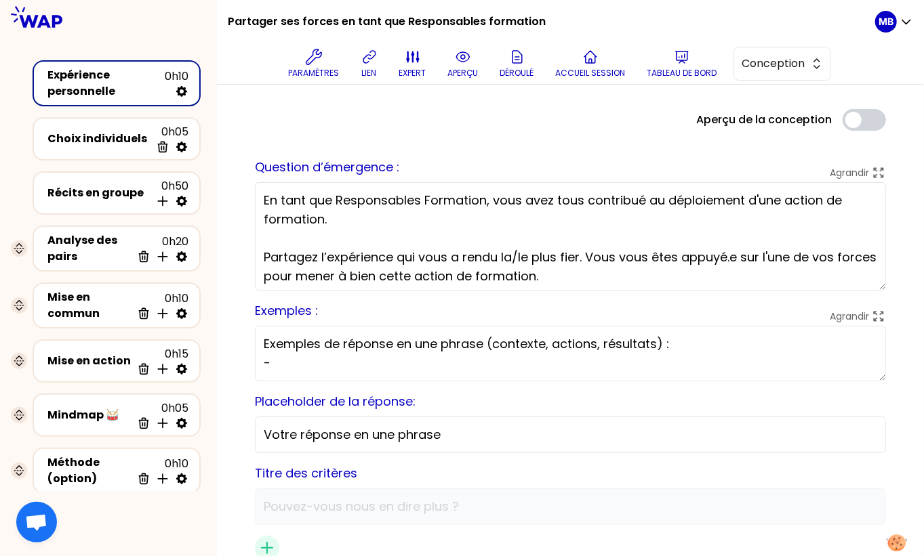
click at [388, 211] on textarea "En tant que Responsables Formation, vous avez tous contribué au déploiement d'u…" at bounding box center [570, 236] width 631 height 108
click at [555, 199] on textarea "En tant que Responsables Formation, vous avez tous contribué au déploiement d'u…" at bounding box center [570, 236] width 631 height 108
click at [540, 215] on textarea "En tant que Responsables Formation, vous avez toutes et tous contribué au déplo…" at bounding box center [570, 236] width 631 height 108
click at [562, 277] on textarea "En tant que Responsables Formation, vous avez toutes et tous contribué au déplo…" at bounding box center [570, 236] width 631 height 108
type textarea "En tant que Responsables Formation, vous avez toutes et tous contribué au déplo…"
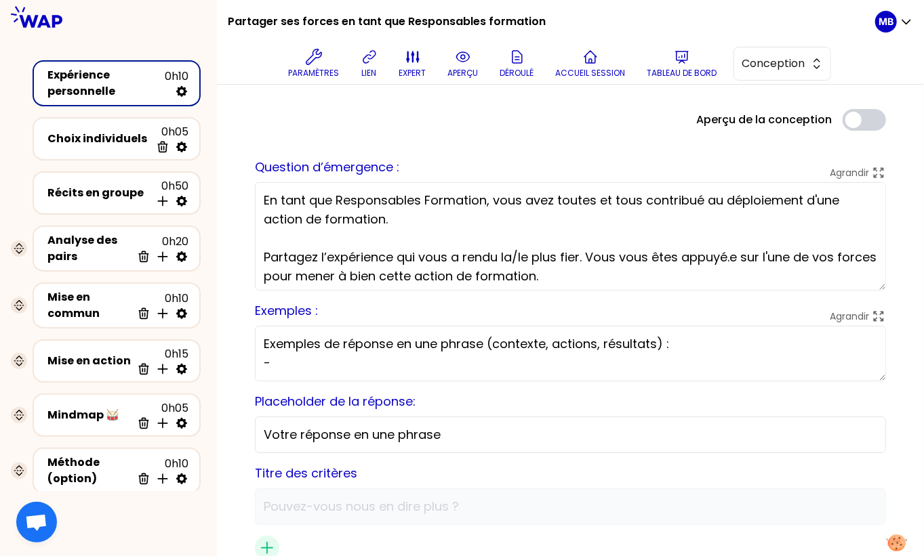
click at [578, 286] on textarea "En tant que Responsables Formation, vous avez toutes et tous contribué au déplo…" at bounding box center [570, 236] width 631 height 108
click at [372, 60] on icon at bounding box center [369, 57] width 16 height 16
click at [776, 57] on span "Conception" at bounding box center [776, 64] width 61 height 16
click at [772, 109] on li "Facilitation" at bounding box center [782, 119] width 96 height 22
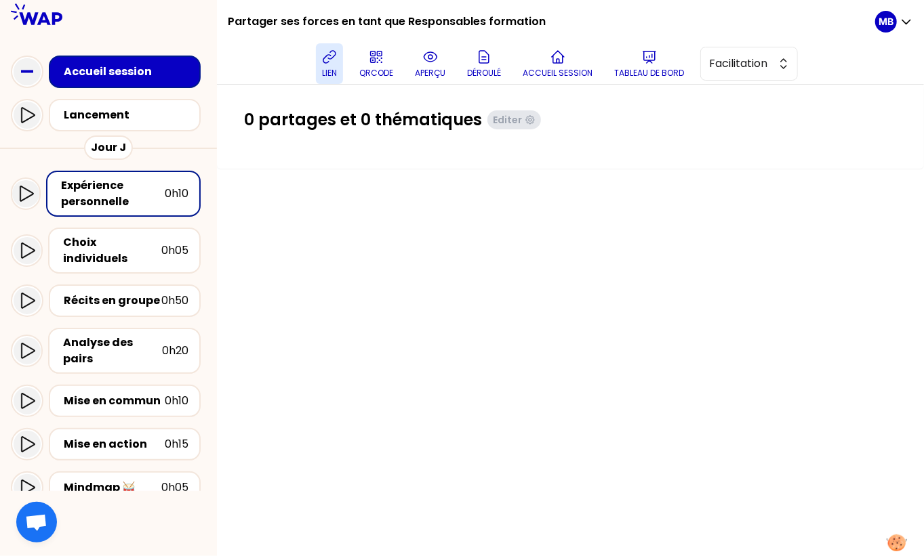
click at [407, 63] on div "lien QRCODE aperçu Déroulé Accueil session Tableau de bord Facilitation" at bounding box center [557, 63] width 636 height 41
click at [425, 63] on icon at bounding box center [430, 57] width 16 height 16
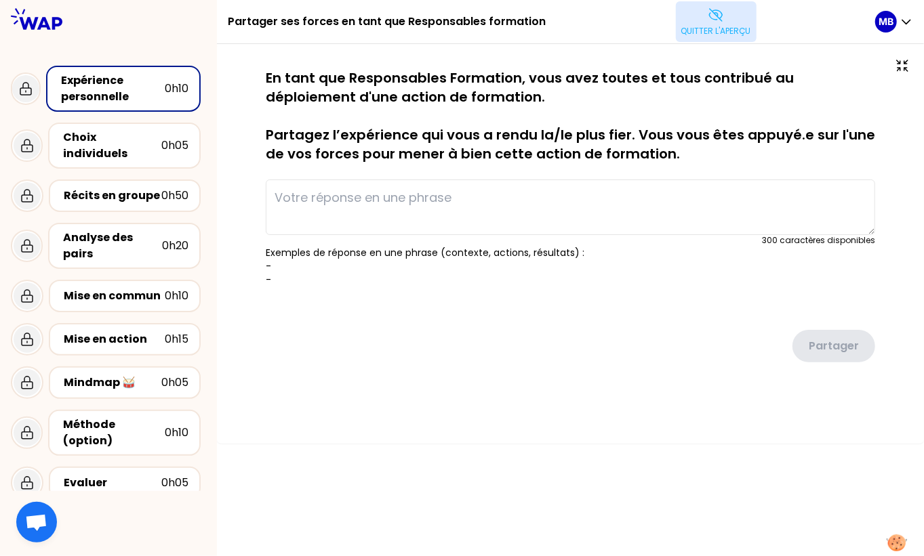
click at [721, 23] on button "Quitter l'aperçu" at bounding box center [716, 21] width 81 height 41
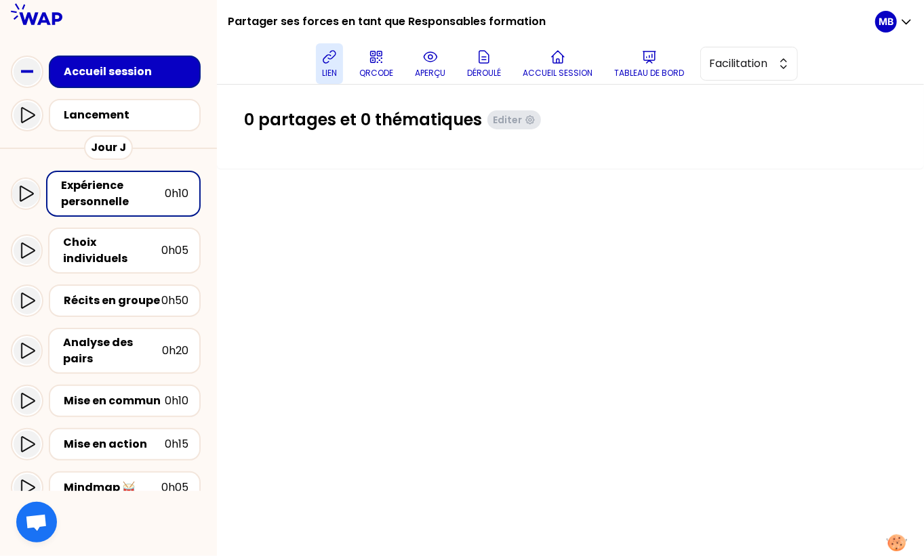
click at [330, 63] on icon at bounding box center [329, 57] width 16 height 16
click at [325, 75] on p "lien" at bounding box center [329, 73] width 15 height 11
click at [336, 59] on icon at bounding box center [329, 57] width 16 height 16
